Goal: Information Seeking & Learning: Compare options

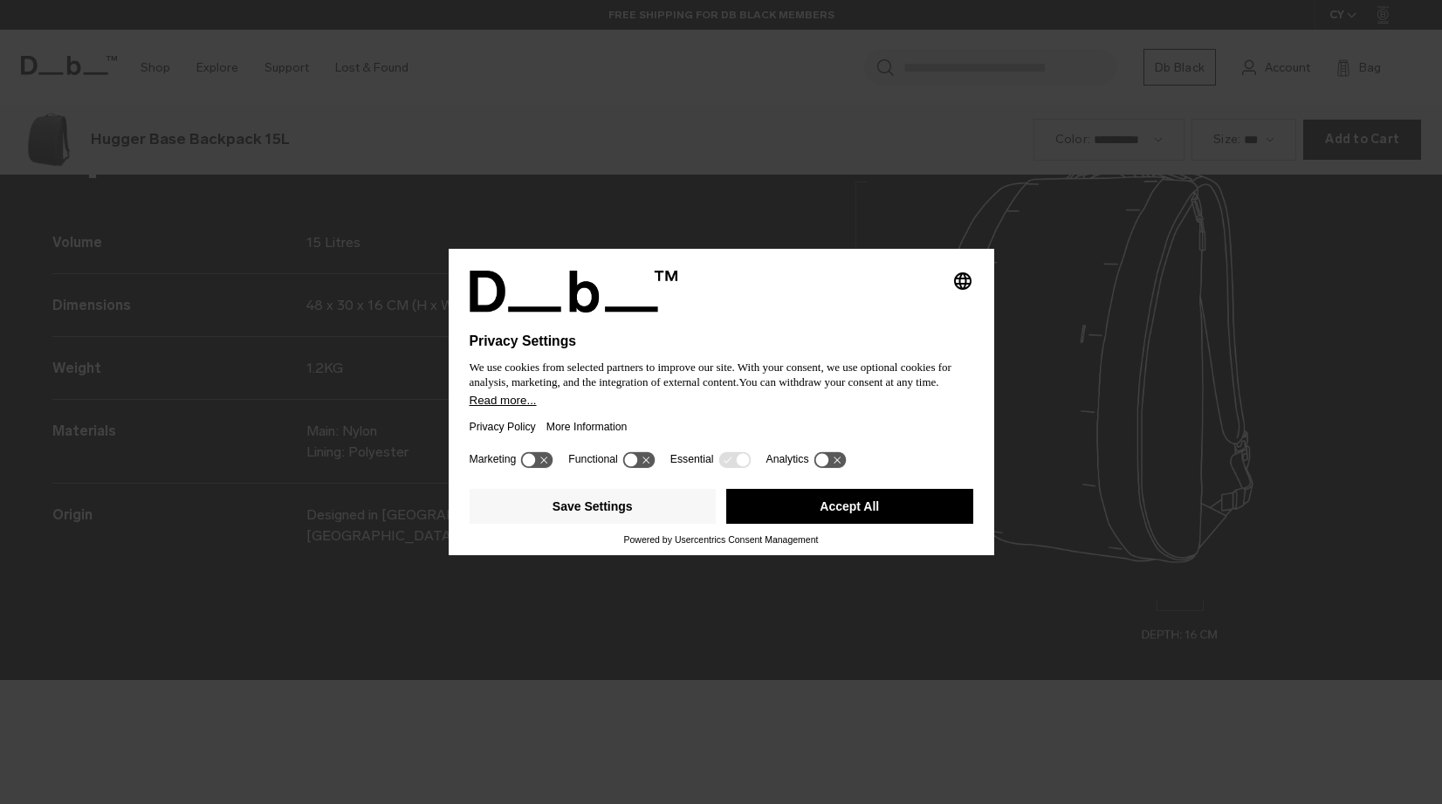
scroll to position [2412, 0]
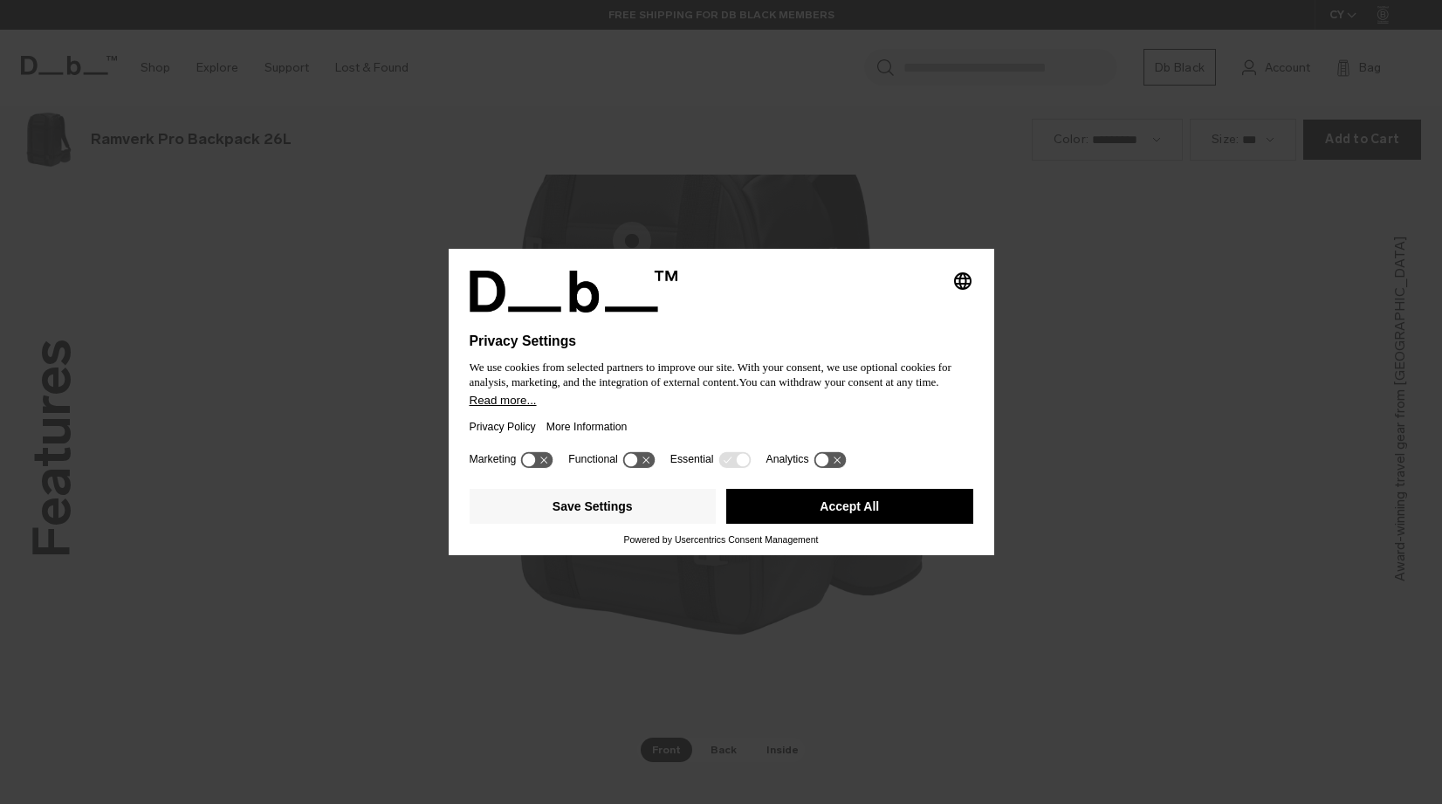
scroll to position [2412, 0]
